Goal: Information Seeking & Learning: Find specific fact

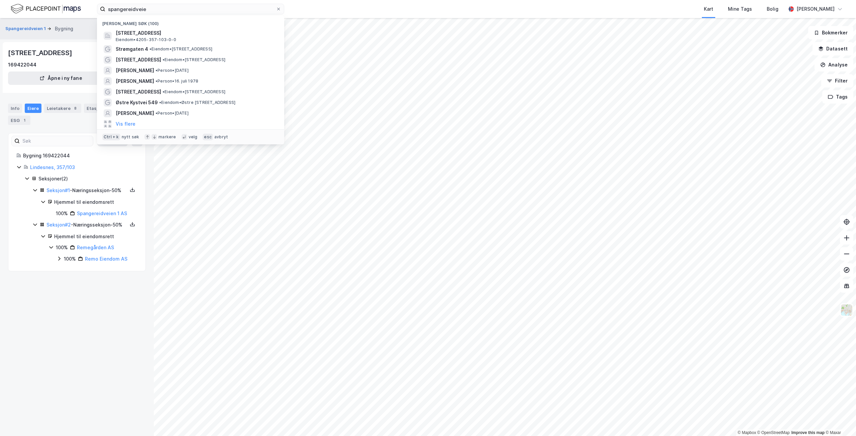
click at [46, 7] on div "spangereidveie Nylige søk (100) Spangereidveien 1, 4520, LINDESNES, LINDESNES E…" at bounding box center [428, 9] width 856 height 18
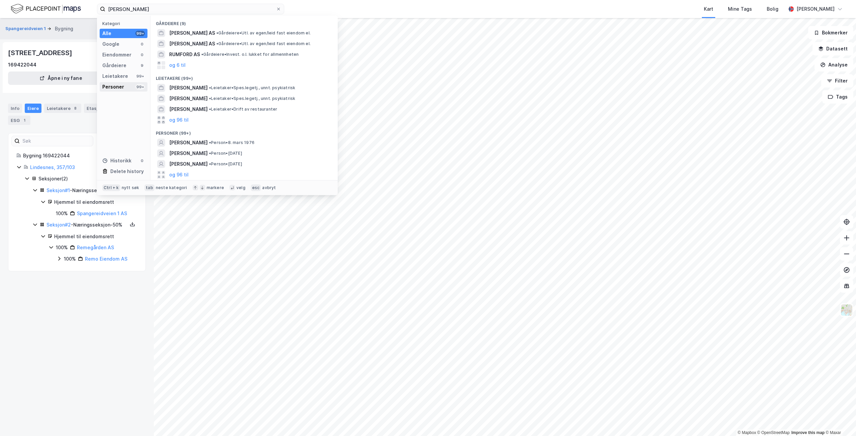
type input "[PERSON_NAME]"
click at [115, 85] on div "Personer" at bounding box center [113, 87] width 22 height 8
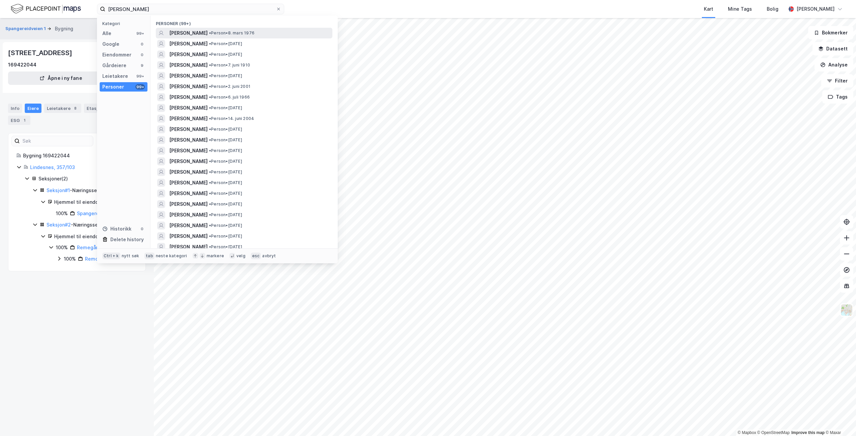
click at [202, 30] on span "[PERSON_NAME]" at bounding box center [188, 33] width 38 height 8
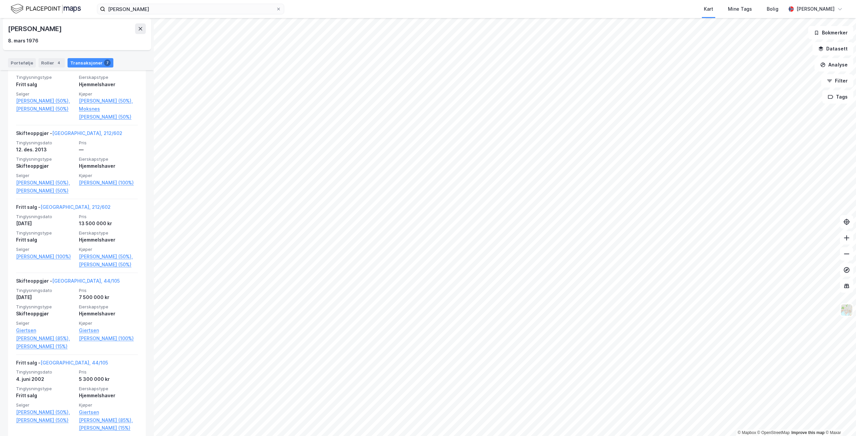
scroll to position [360, 0]
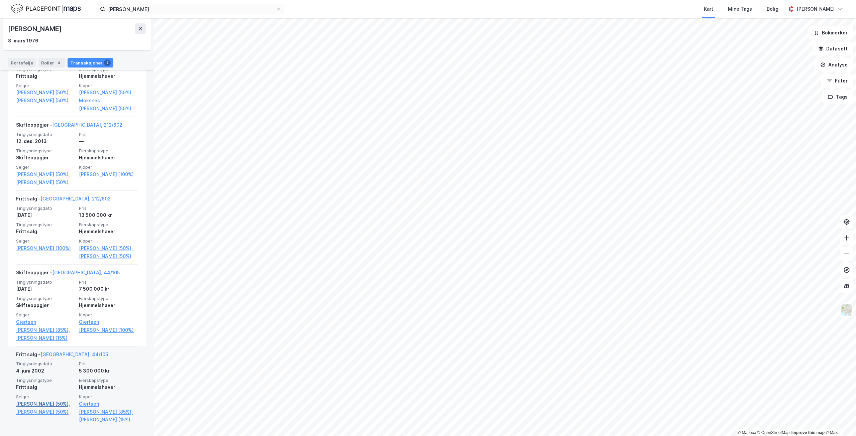
drag, startPoint x: 111, startPoint y: 406, endPoint x: 67, endPoint y: 403, distance: 44.3
click at [67, 403] on link "[PERSON_NAME] (50%)," at bounding box center [45, 404] width 59 height 8
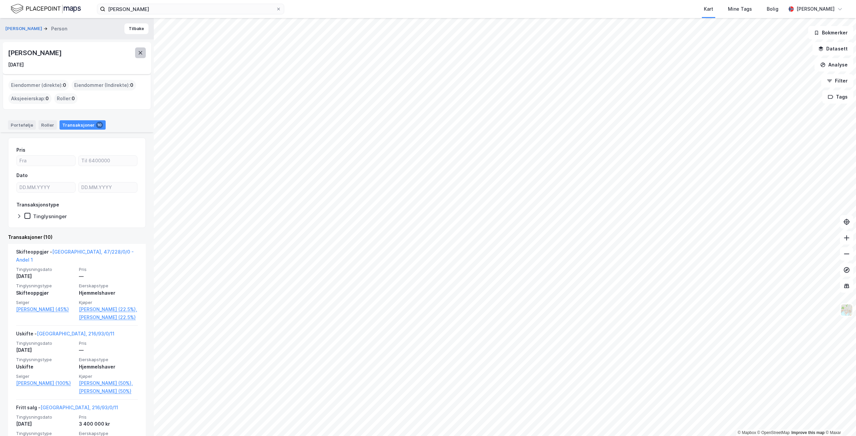
click at [141, 52] on icon at bounding box center [141, 52] width 4 height 3
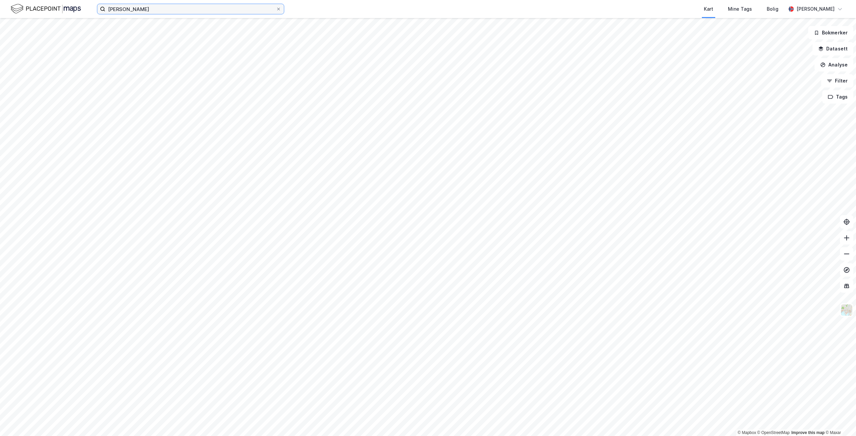
click at [149, 13] on input "[PERSON_NAME]" at bounding box center [190, 9] width 171 height 10
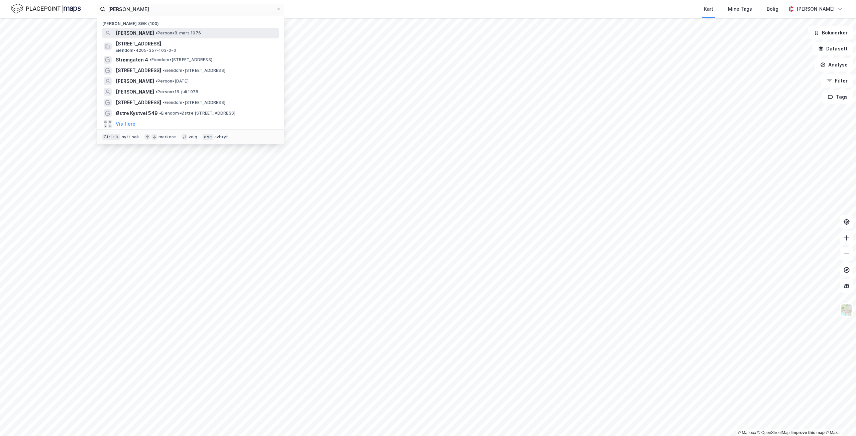
click at [154, 34] on span "[PERSON_NAME]" at bounding box center [135, 33] width 38 height 8
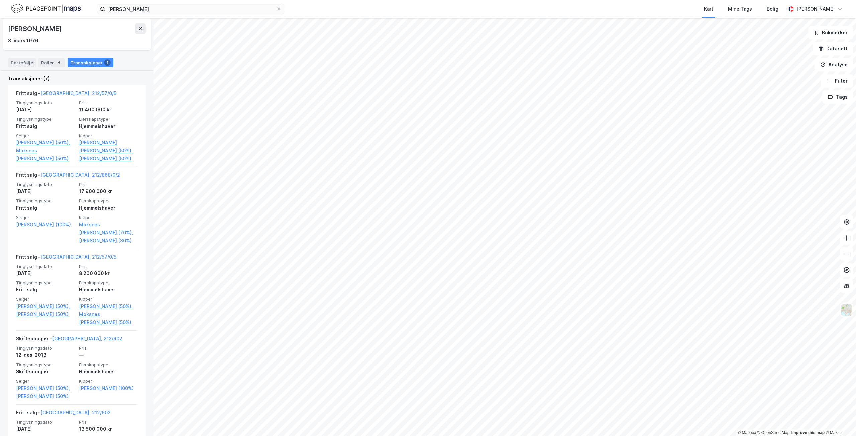
scroll to position [360, 0]
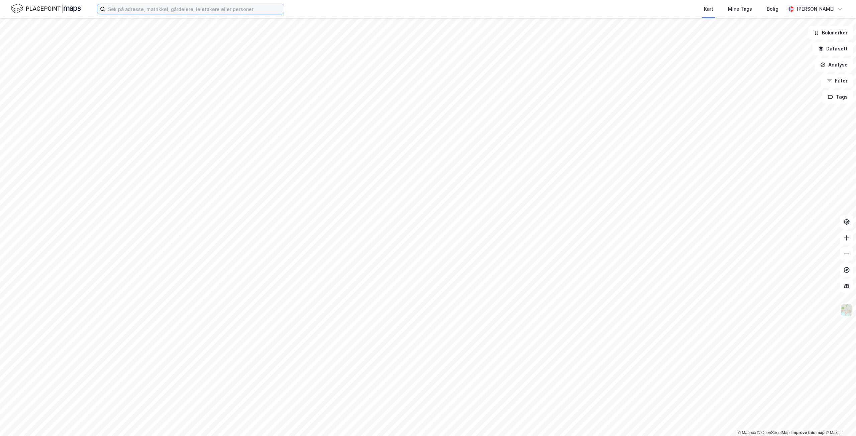
click at [213, 8] on input at bounding box center [194, 9] width 179 height 10
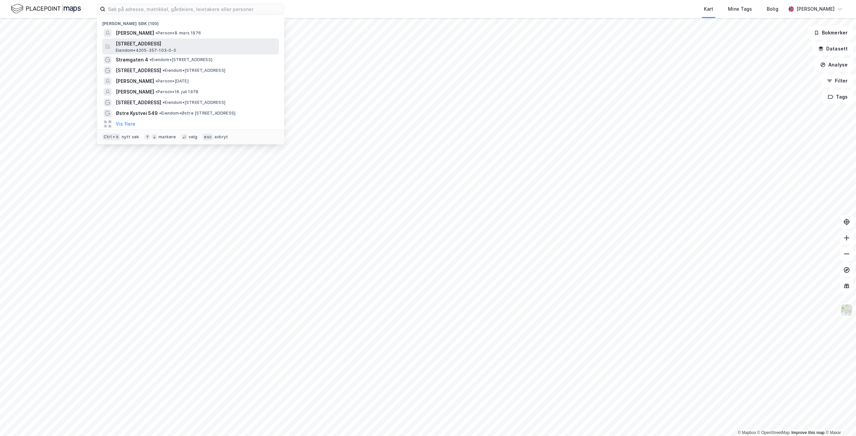
click at [193, 39] on div "[STREET_ADDRESS], [GEOGRAPHIC_DATA] Eiendom • 4205-357-103-0-0" at bounding box center [190, 46] width 177 height 16
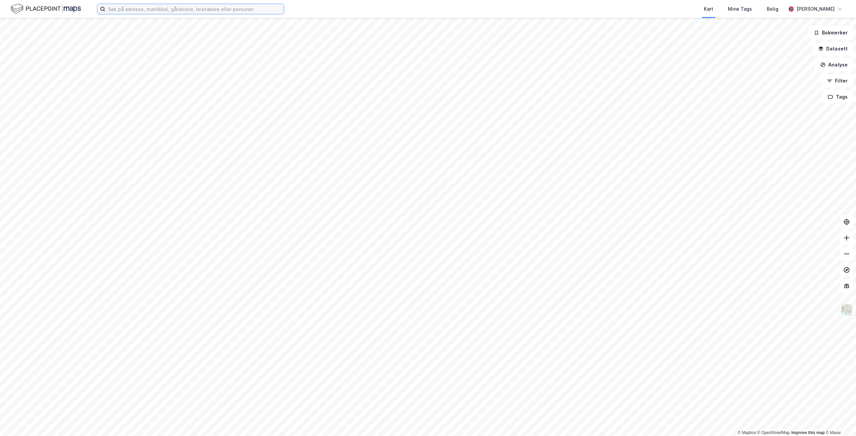
click at [223, 11] on input at bounding box center [194, 9] width 179 height 10
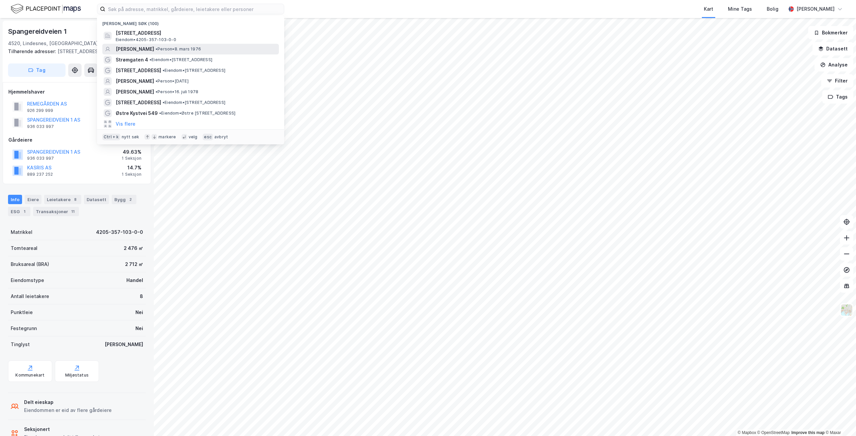
click at [173, 50] on span "• Person • [DATE]" at bounding box center [178, 48] width 45 height 5
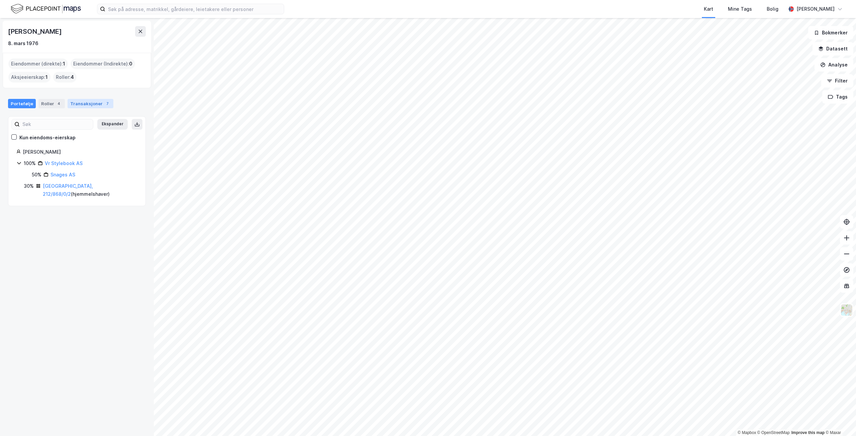
click at [84, 106] on div "Transaksjoner 7" at bounding box center [91, 103] width 46 height 9
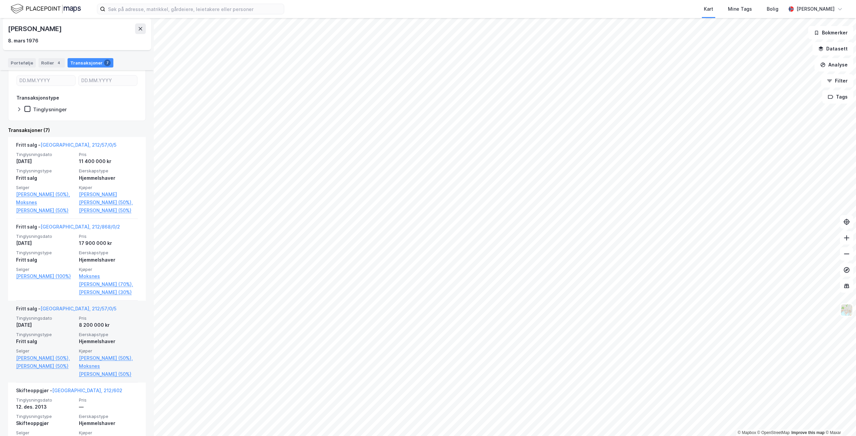
scroll to position [59, 0]
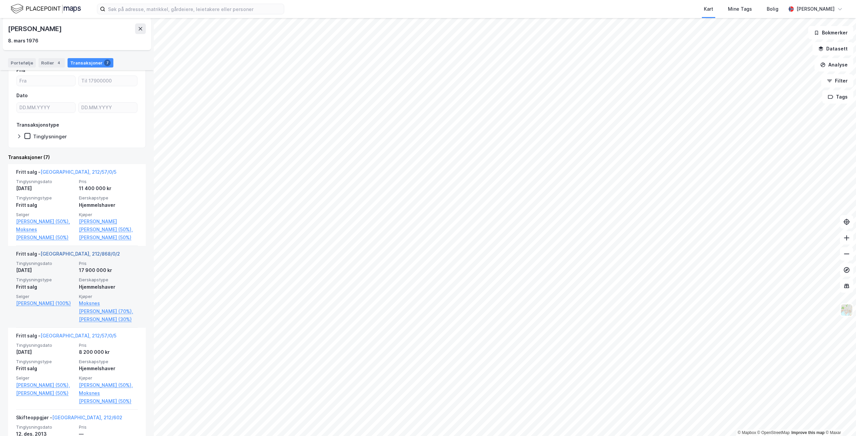
click at [65, 257] on link "[GEOGRAPHIC_DATA], 212/868/0/2" at bounding box center [80, 254] width 80 height 6
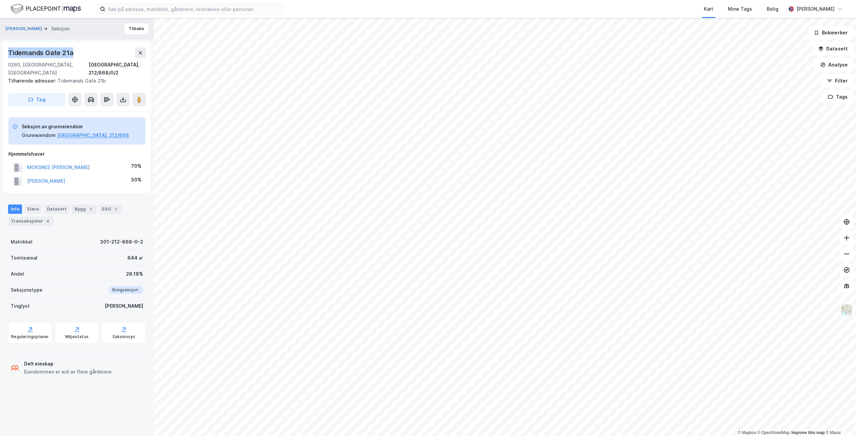
drag, startPoint x: 5, startPoint y: 52, endPoint x: 82, endPoint y: 53, distance: 77.3
click at [82, 53] on div "[STREET_ADDRESS], 212/868/0/2 Tilhørende adresser: [STREET_ADDRESS] Tag" at bounding box center [77, 77] width 148 height 70
copy div "Tidemands Gate 21a"
